Goal: Task Accomplishment & Management: Use online tool/utility

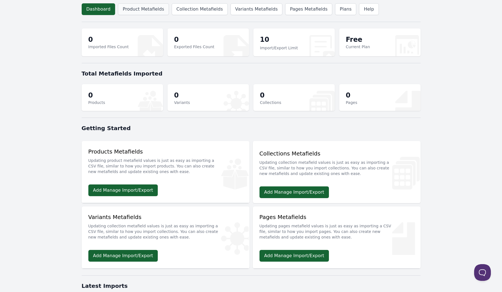
click at [147, 9] on link "Product Metafields" at bounding box center [143, 9] width 51 height 12
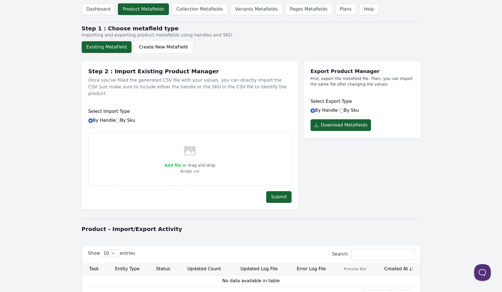
click at [167, 167] on span "Add file" at bounding box center [173, 165] width 17 height 4
click at [181, 162] on input "Add file" at bounding box center [181, 162] width 0 height 0
type input "C:\fakepath\product_metafields_2025-10-01_14-31-05.csv"
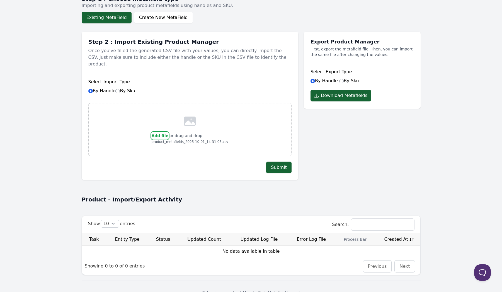
scroll to position [30, 0]
click at [281, 169] on button "Submit" at bounding box center [278, 167] width 25 height 12
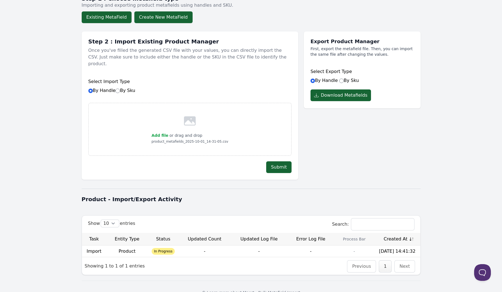
click at [162, 23] on button "Create New MetaField" at bounding box center [163, 17] width 58 height 12
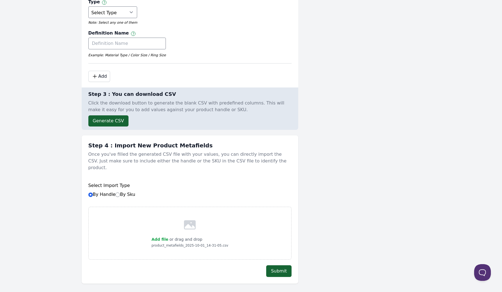
scroll to position [0, 0]
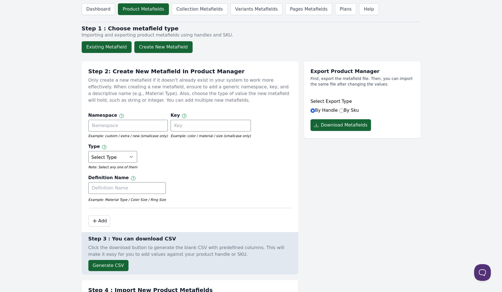
click at [109, 45] on button "Existing MetaField" at bounding box center [107, 47] width 50 height 12
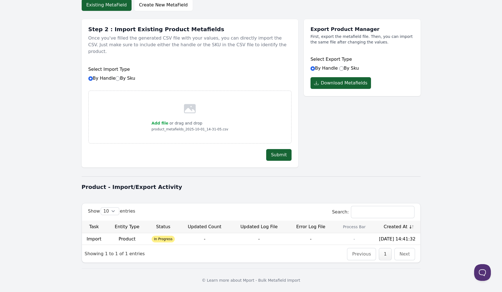
scroll to position [54, 0]
type button "existing_metafield"
type button "custom_metafield"
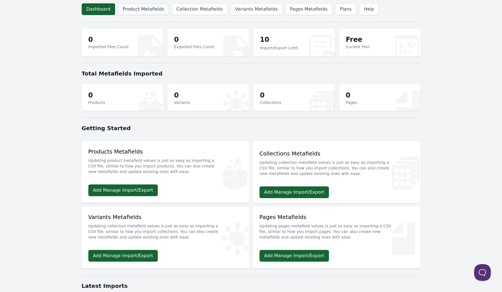
click at [119, 4] on link "Product Metafields" at bounding box center [143, 9] width 51 height 12
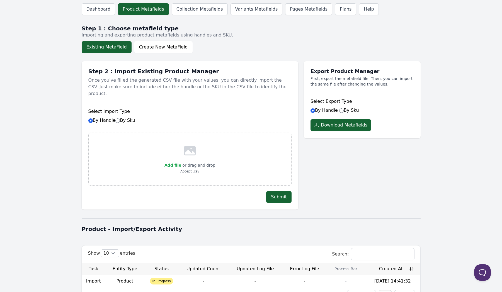
scroll to position [54, 0]
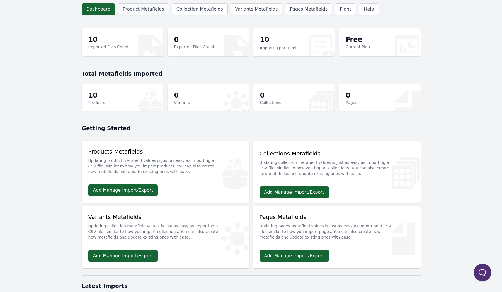
click at [126, 5] on link "Product Metafields" at bounding box center [143, 9] width 51 height 12
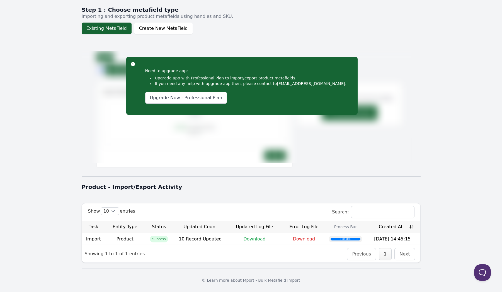
click at [301, 236] on link "Download" at bounding box center [304, 238] width 22 height 5
click at [163, 180] on div "Product - Import/Export Activity" at bounding box center [251, 187] width 339 height 15
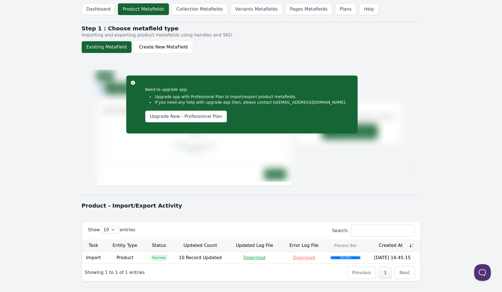
scroll to position [28, 0]
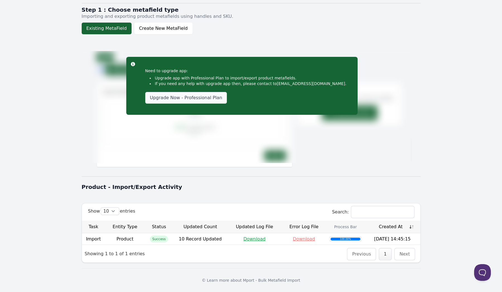
click at [166, 98] on link "Upgrade Now - Professional Plan" at bounding box center [186, 98] width 82 height 12
